Goal: Find specific page/section: Find specific page/section

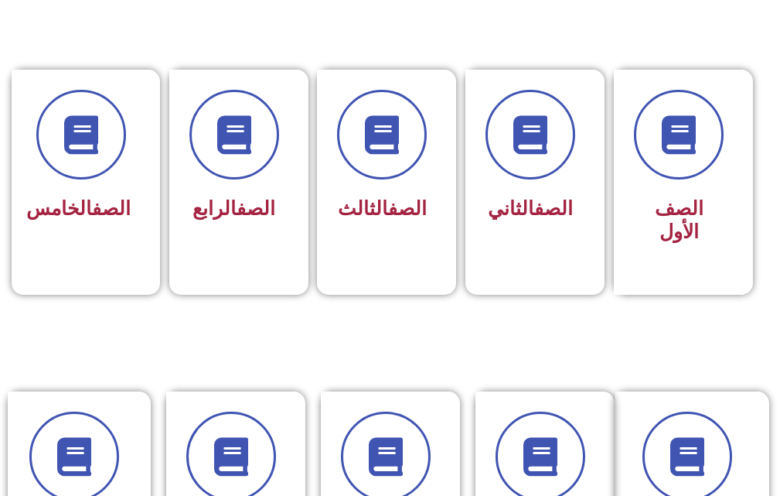
scroll to position [402, 0]
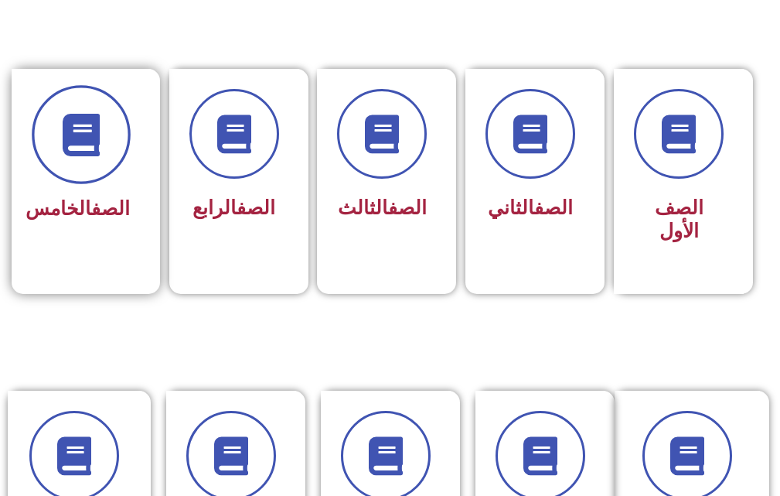
click at [121, 159] on span at bounding box center [81, 135] width 99 height 99
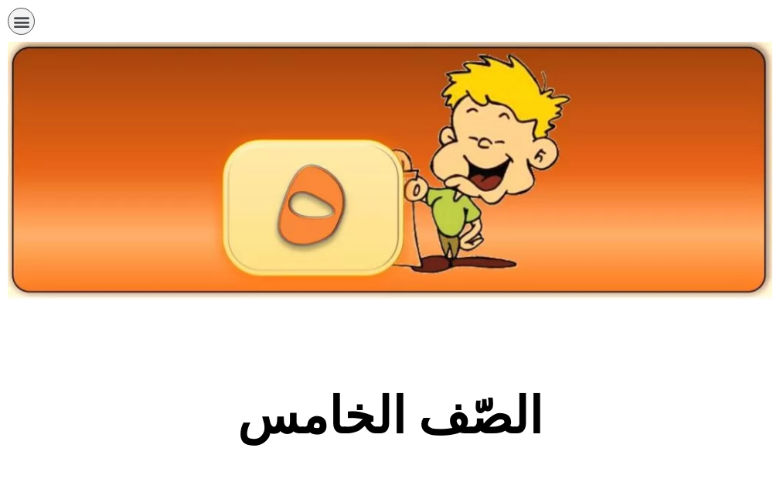
click at [222, 360] on section "الصّف الخامس" at bounding box center [390, 424] width 780 height 235
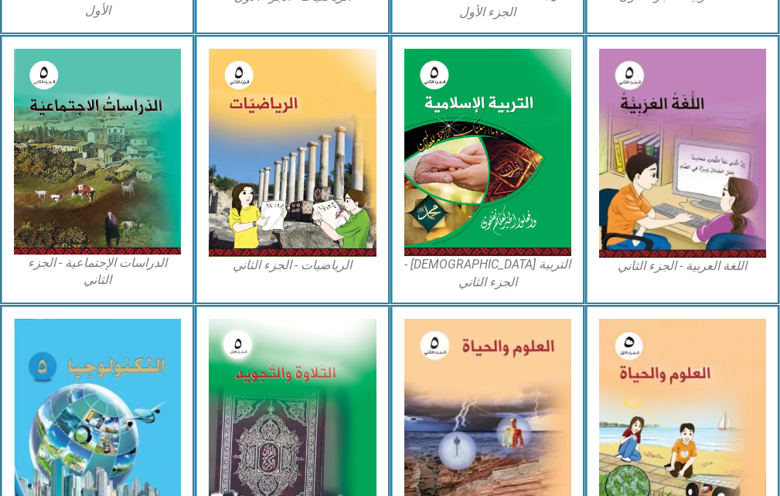
scroll to position [835, 0]
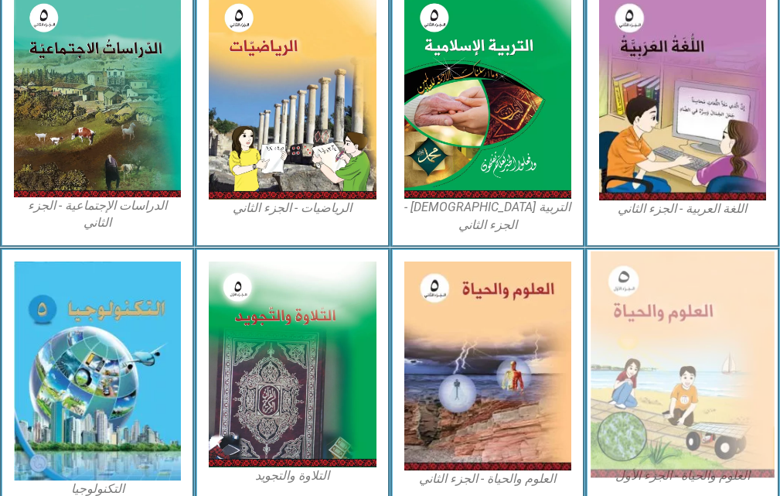
click at [650, 372] on img at bounding box center [683, 364] width 184 height 226
click at [658, 315] on img at bounding box center [683, 364] width 184 height 226
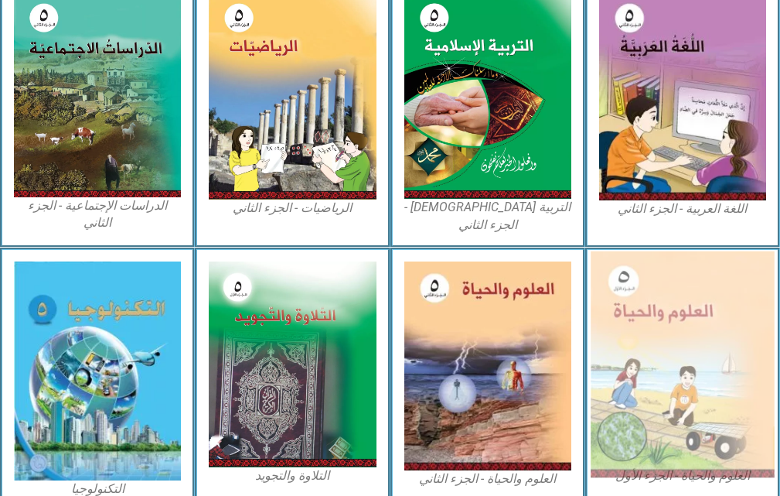
click at [658, 315] on img at bounding box center [683, 364] width 184 height 226
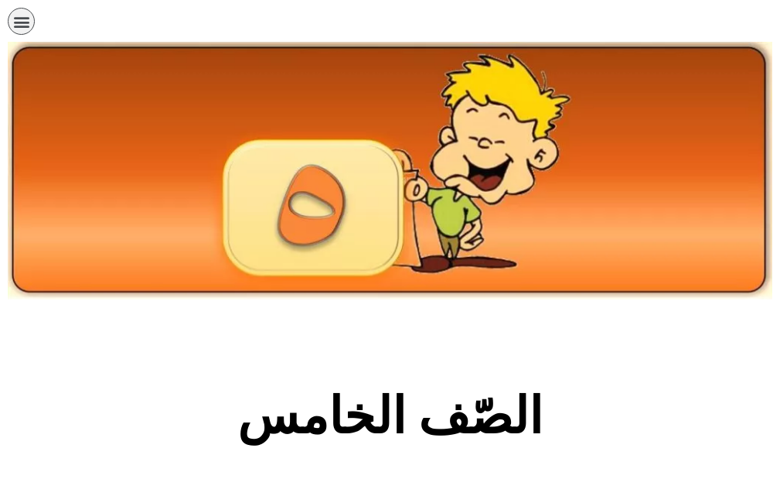
scroll to position [835, 0]
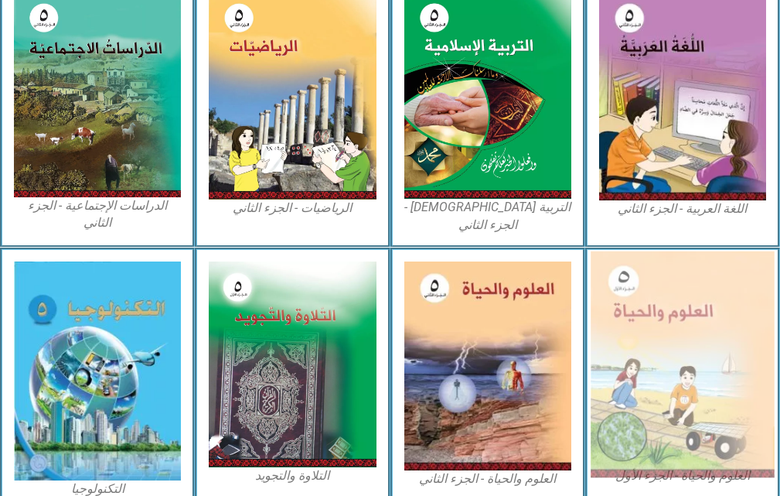
click at [701, 269] on img at bounding box center [683, 364] width 184 height 226
click at [677, 272] on img at bounding box center [683, 364] width 184 height 226
click at [654, 251] on img at bounding box center [683, 364] width 184 height 226
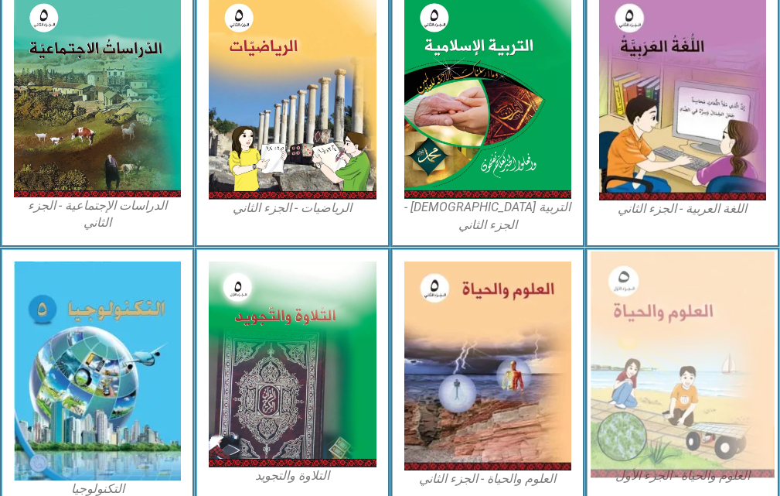
click at [654, 251] on img at bounding box center [683, 364] width 184 height 226
click at [657, 322] on img at bounding box center [683, 364] width 184 height 226
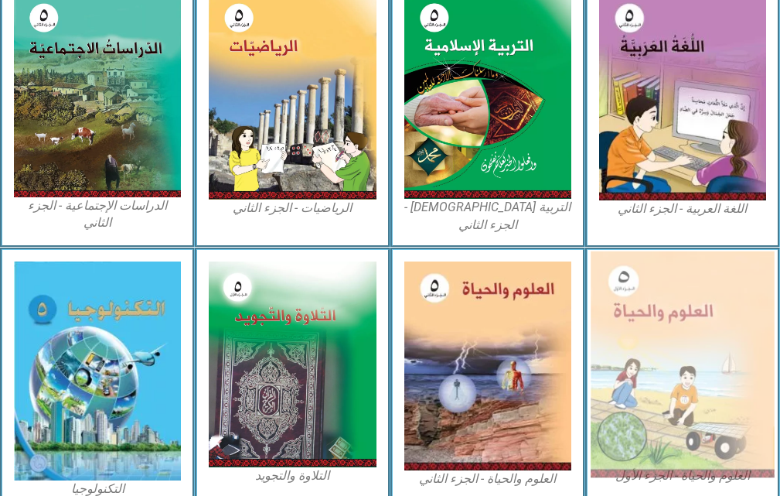
click at [657, 322] on img at bounding box center [683, 364] width 184 height 226
drag, startPoint x: 657, startPoint y: 322, endPoint x: 654, endPoint y: 349, distance: 27.2
click at [654, 349] on img at bounding box center [683, 364] width 184 height 226
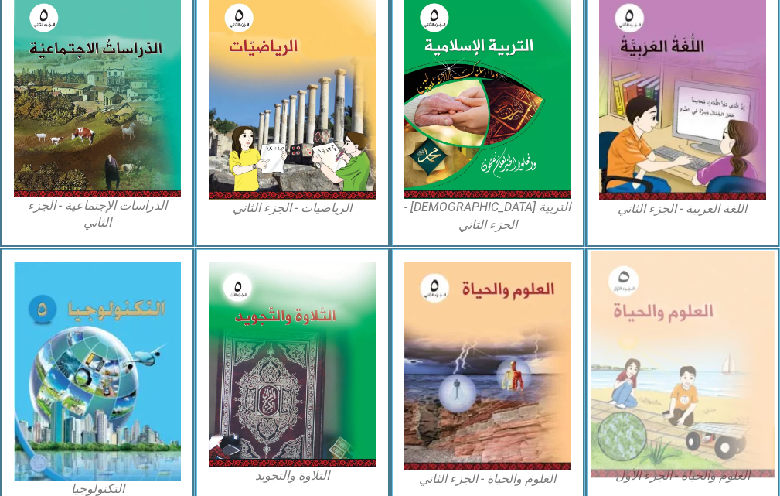
click at [654, 349] on img at bounding box center [683, 364] width 184 height 226
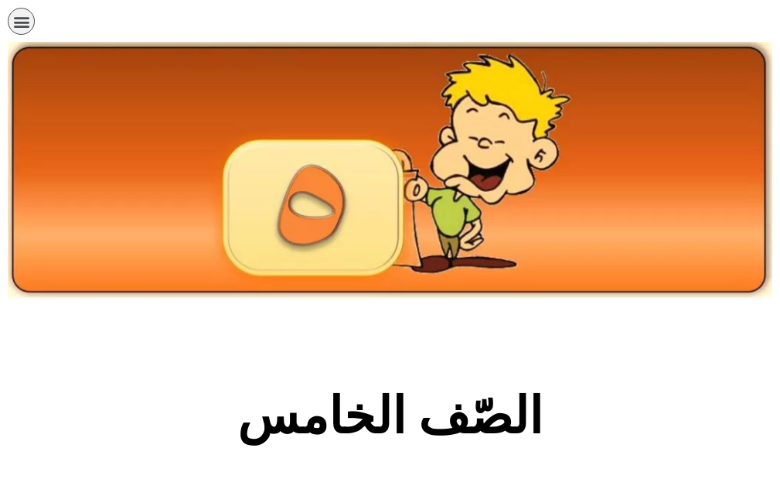
scroll to position [835, 0]
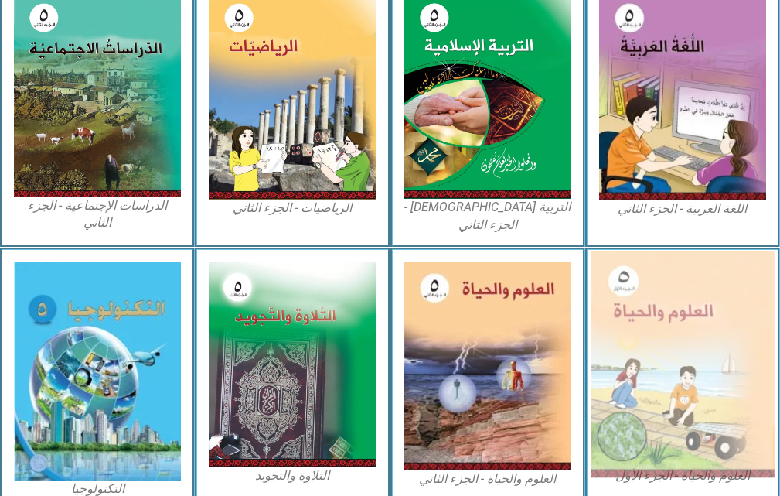
click at [742, 288] on img at bounding box center [683, 364] width 184 height 226
